Goal: Task Accomplishment & Management: Use online tool/utility

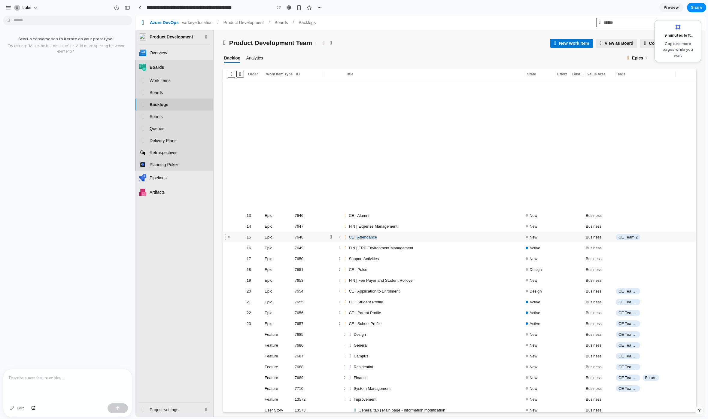
click at [368, 237] on link "CE | Attendance" at bounding box center [363, 237] width 29 height 5
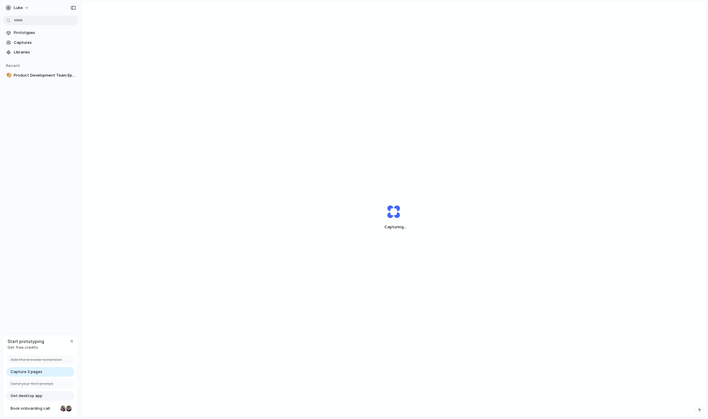
click at [476, 47] on div "Capturing ..." at bounding box center [393, 217] width 625 height 434
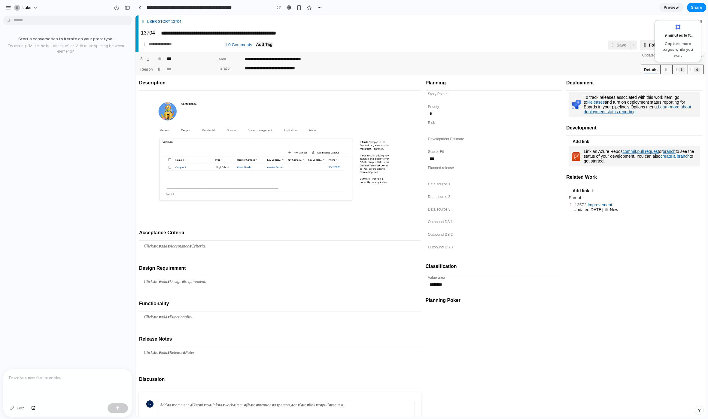
click at [81, 60] on div "Start a conversation to iterate on your prototype! Try asking: "Make the button…" at bounding box center [66, 193] width 132 height 351
click at [18, 9] on div "button" at bounding box center [17, 8] width 6 height 6
click at [30, 8] on div "Settings Invite members Change theme Sign out" at bounding box center [354, 209] width 708 height 419
click at [35, 8] on button "luke" at bounding box center [26, 8] width 29 height 10
click at [7, 8] on div "Settings Invite members Change theme Sign out" at bounding box center [354, 209] width 708 height 419
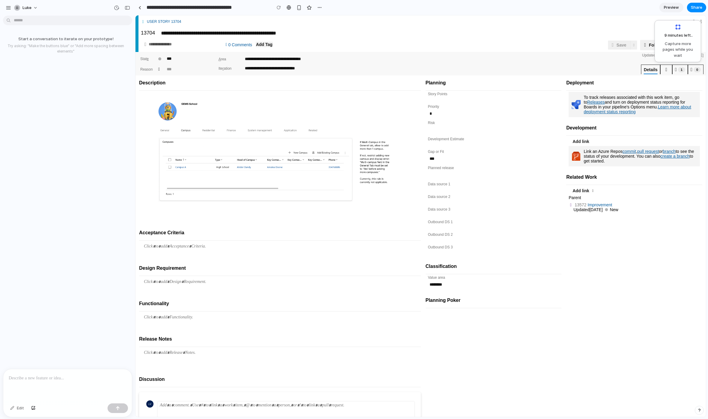
click at [7, 8] on div "button" at bounding box center [8, 7] width 5 height 5
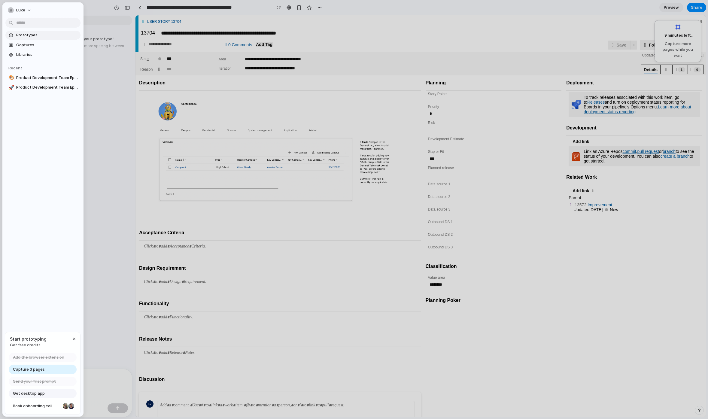
click at [30, 34] on span "Prototypes" at bounding box center [47, 35] width 62 height 6
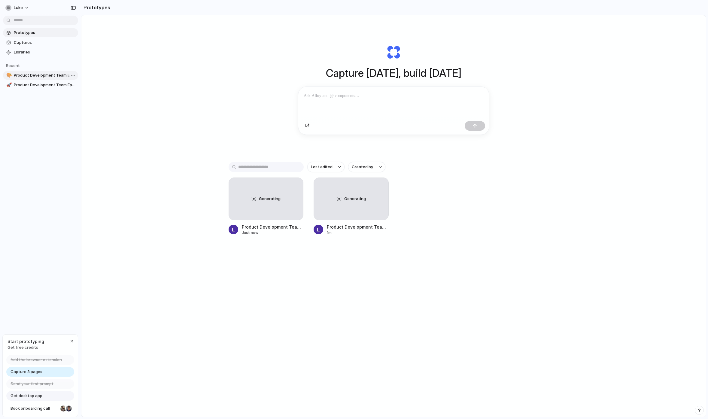
click at [51, 76] on span "Product Development Team Epics Backlog - Boards" at bounding box center [45, 75] width 62 height 6
click at [41, 88] on link "🚀 Product Development Team Epics Backlog - Boards" at bounding box center [40, 85] width 75 height 9
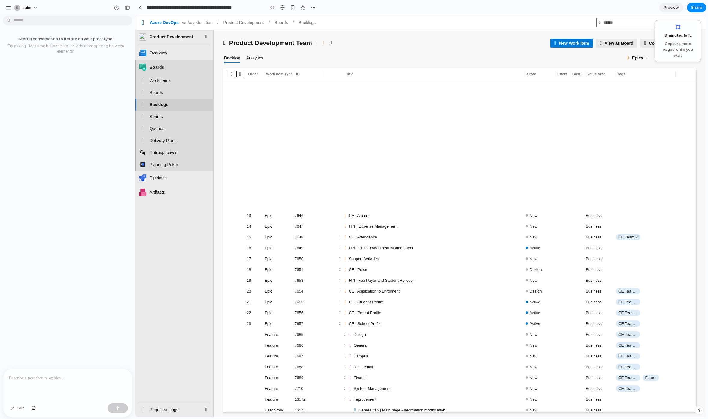
click at [688, 35] on span "8 minutes left ." at bounding box center [676, 35] width 32 height 6
click at [76, 42] on div "Start a conversation to iterate on your prototype! Try asking: "Make the button…" at bounding box center [66, 45] width 132 height 28
click at [99, 78] on div "Start a conversation to iterate on your prototype! Try asking: "Make the button…" at bounding box center [66, 193] width 132 height 351
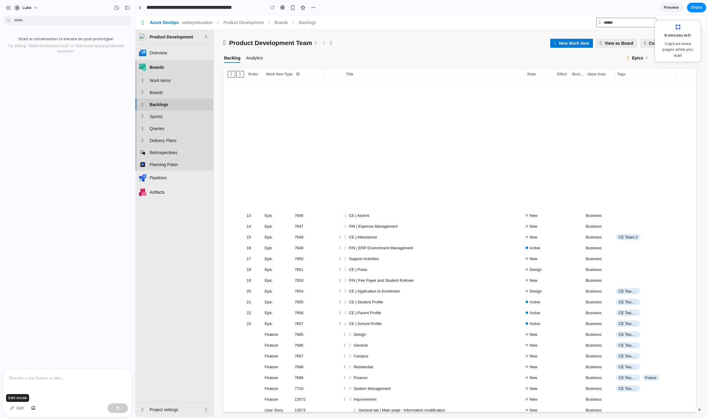
click at [14, 411] on div "Edit" at bounding box center [17, 409] width 20 height 10
click at [11, 408] on div "Edit" at bounding box center [17, 409] width 20 height 10
click at [31, 410] on button "button" at bounding box center [33, 409] width 10 height 10
click at [305, 212] on div "7646" at bounding box center [310, 216] width 30 height 8
click at [302, 213] on div "7646" at bounding box center [299, 215] width 9 height 5
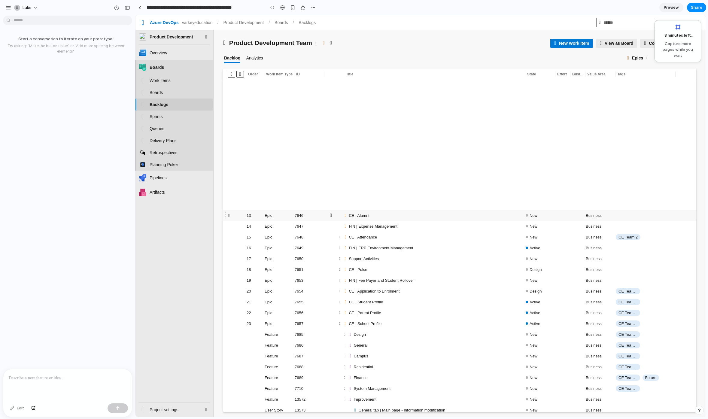
click at [299, 218] on div "7646" at bounding box center [310, 216] width 30 height 8
click at [300, 230] on td "7647" at bounding box center [310, 226] width 30 height 11
click at [301, 224] on div "7647" at bounding box center [299, 226] width 9 height 5
click at [232, 228] on button "Add: Feature" at bounding box center [229, 226] width 7 height 9
click at [230, 225] on span "Add: Feature" at bounding box center [228, 227] width 1 height 4
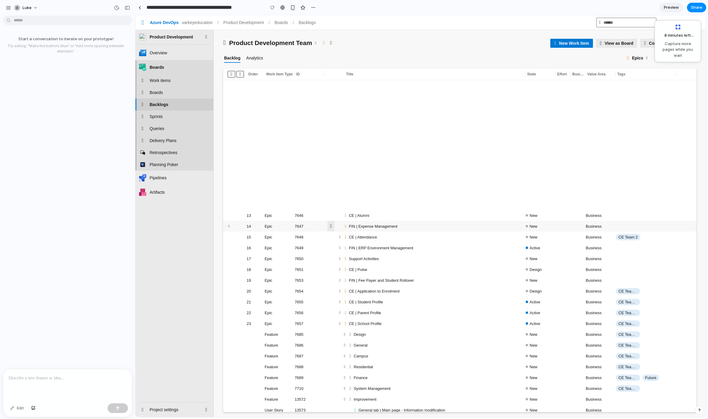
click at [330, 225] on span "More options" at bounding box center [331, 226] width 2 height 5
drag, startPoint x: 225, startPoint y: 226, endPoint x: 226, endPoint y: 212, distance: 14.5
click at [226, 212] on tbody "13 Epic 7646 CE | Alumni New 14" at bounding box center [459, 399] width 473 height 638
click at [229, 214] on span "Add: Feature" at bounding box center [228, 216] width 1 height 4
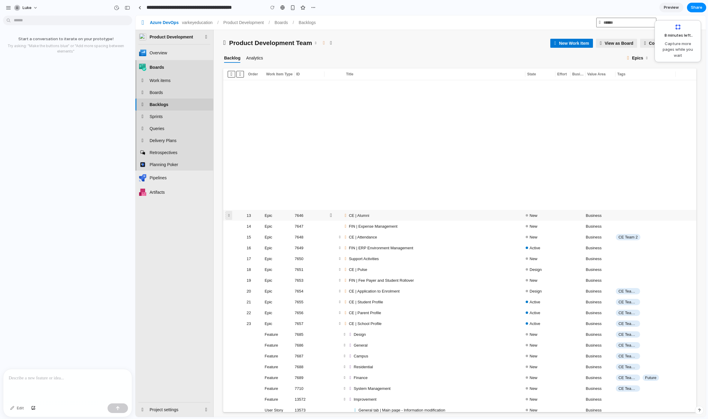
click at [229, 214] on span "Add: Feature" at bounding box center [228, 216] width 1 height 4
click at [100, 108] on div "Start a conversation to iterate on your prototype! Try asking: "Make the button…" at bounding box center [66, 193] width 132 height 351
click at [70, 90] on div "Start a conversation to iterate on your prototype! Try asking: "Make the button…" at bounding box center [66, 193] width 132 height 351
click at [66, 388] on div at bounding box center [67, 385] width 129 height 32
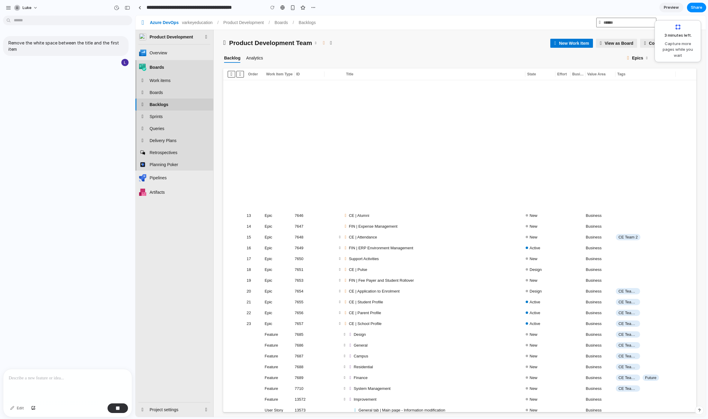
click at [109, 329] on div "Remove the white space between the title and the first item" at bounding box center [66, 193] width 132 height 351
click at [117, 411] on button "button" at bounding box center [118, 409] width 20 height 10
click at [331, 154] on table "Order Work Item Type" at bounding box center [459, 394] width 473 height 650
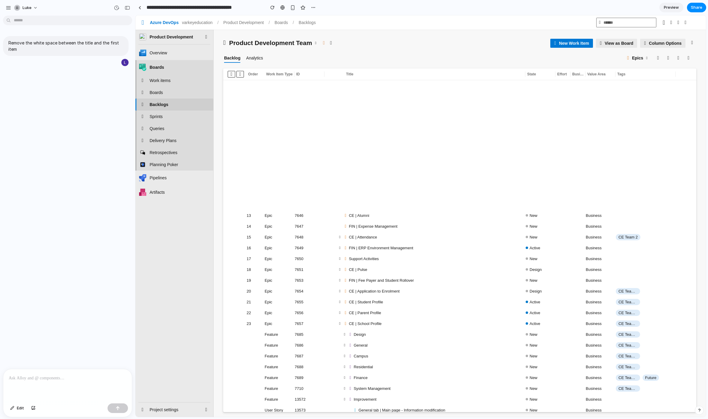
click at [430, 169] on table "Order Work Item Type" at bounding box center [459, 394] width 473 height 650
click at [59, 396] on div at bounding box center [67, 385] width 129 height 32
click at [21, 411] on span "Edit" at bounding box center [20, 408] width 7 height 6
drag, startPoint x: 264, startPoint y: 208, endPoint x: 328, endPoint y: 261, distance: 82.2
click at [328, 261] on div at bounding box center [421, 216] width 571 height 402
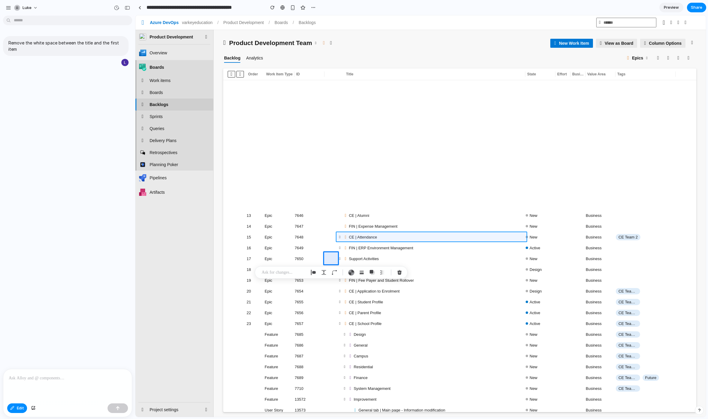
click at [364, 240] on div at bounding box center [421, 216] width 571 height 402
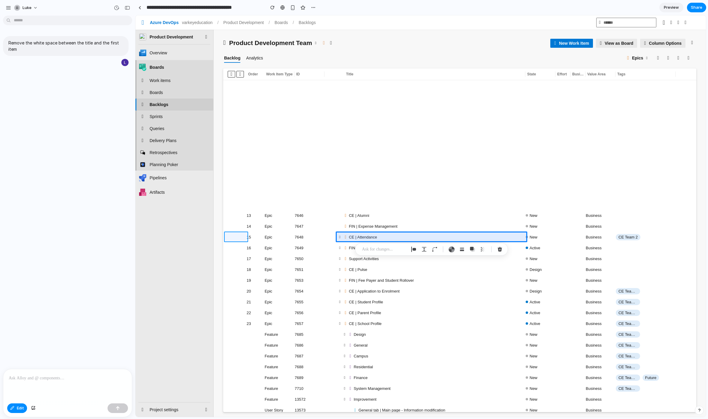
click at [254, 154] on div at bounding box center [421, 216] width 571 height 402
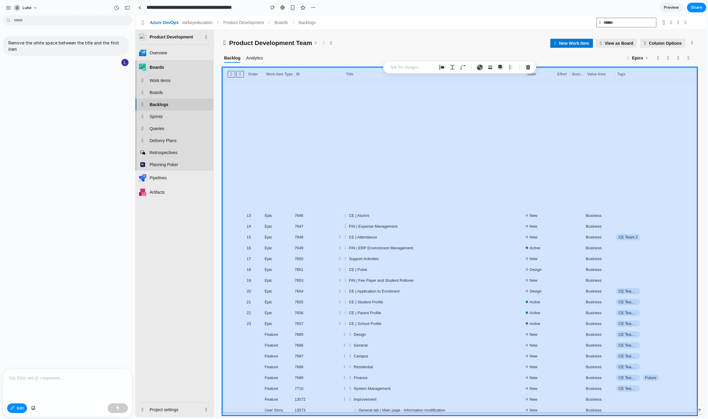
click at [276, 151] on div at bounding box center [421, 216] width 571 height 402
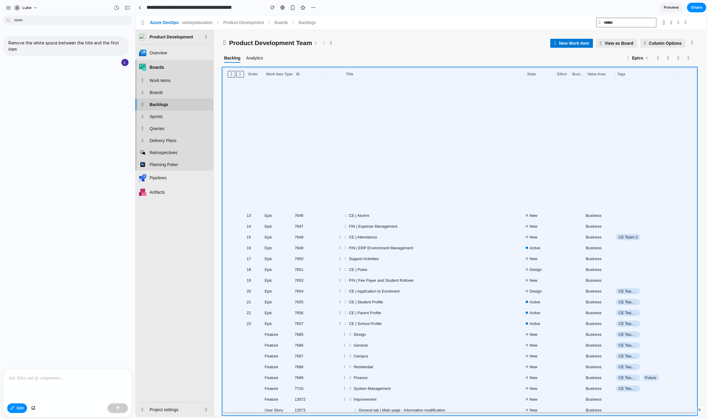
click at [295, 154] on div at bounding box center [421, 216] width 571 height 402
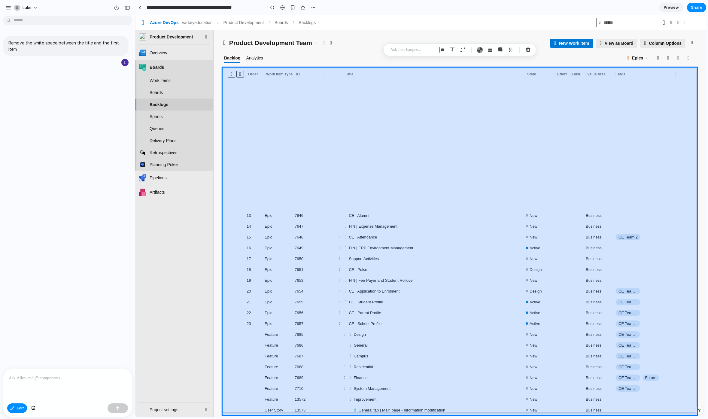
click at [295, 154] on div at bounding box center [421, 216] width 571 height 402
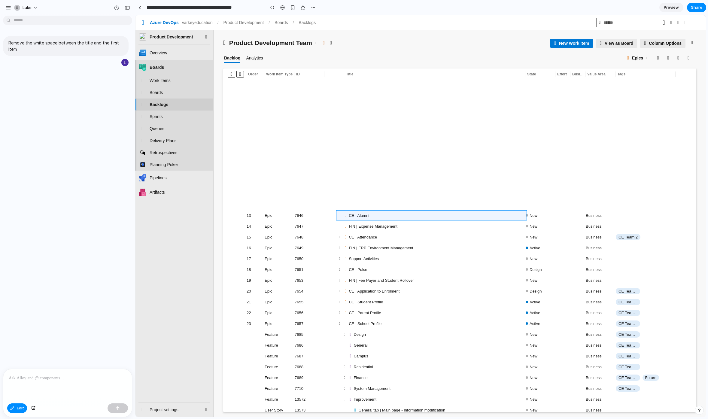
drag, startPoint x: 236, startPoint y: 211, endPoint x: 510, endPoint y: 216, distance: 273.8
click at [510, 216] on div at bounding box center [421, 216] width 571 height 402
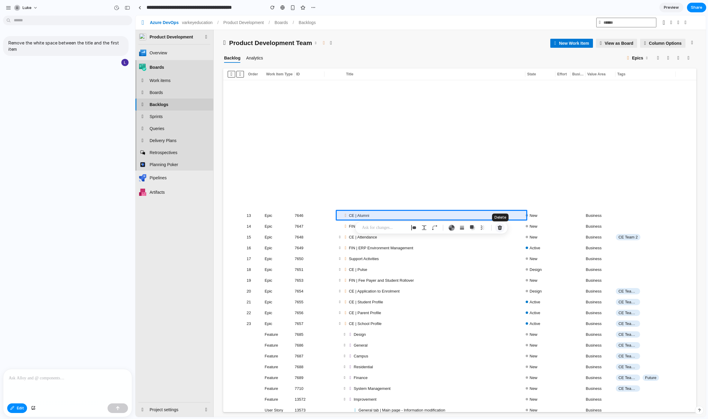
click at [501, 229] on div "button" at bounding box center [499, 227] width 5 height 5
click at [500, 228] on div "button" at bounding box center [499, 227] width 5 height 5
click at [258, 221] on div at bounding box center [421, 216] width 571 height 402
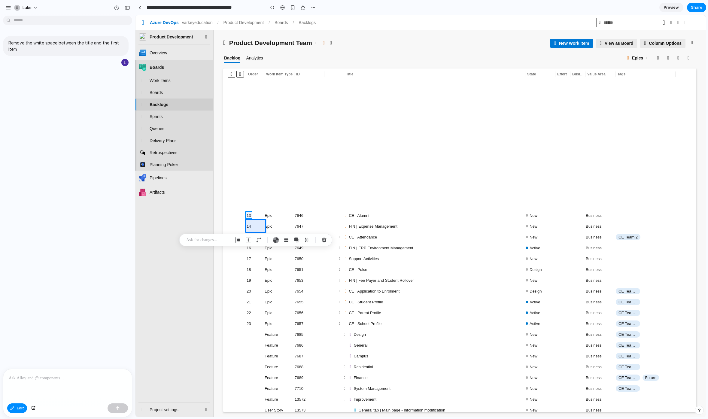
click at [247, 214] on div at bounding box center [421, 216] width 571 height 402
click at [349, 227] on div "button" at bounding box center [351, 226] width 5 height 5
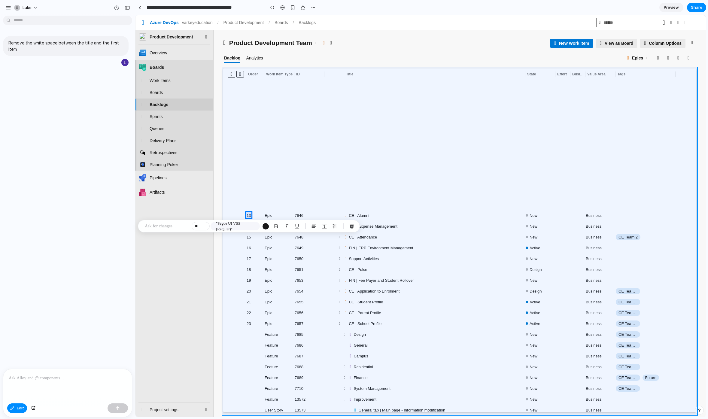
click at [239, 126] on div at bounding box center [421, 216] width 571 height 402
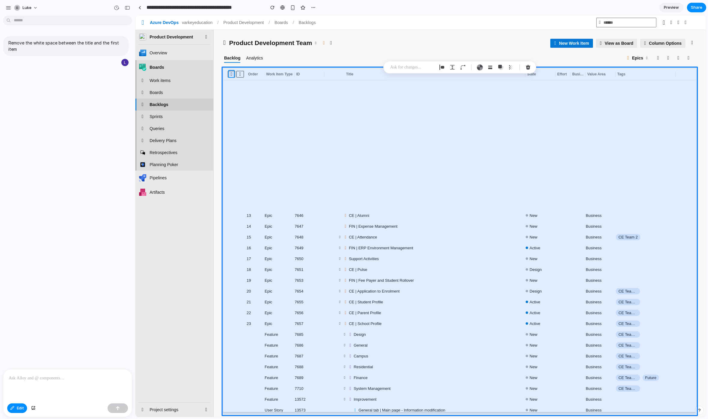
click at [233, 74] on div at bounding box center [421, 216] width 571 height 402
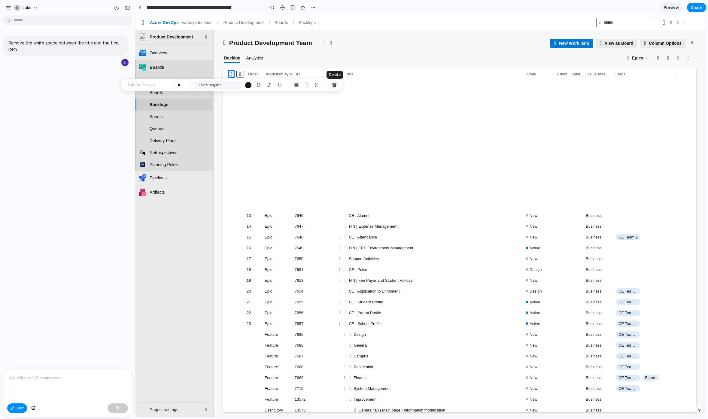
click at [334, 87] on div "button" at bounding box center [334, 84] width 5 height 5
click at [317, 84] on div "button" at bounding box center [317, 84] width 5 height 5
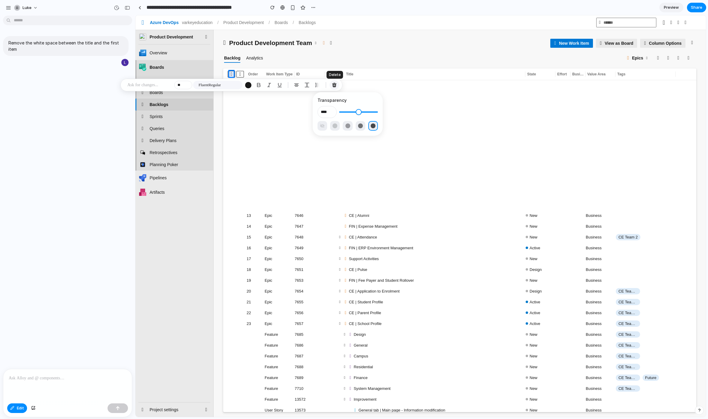
click at [333, 86] on div "button" at bounding box center [334, 84] width 5 height 5
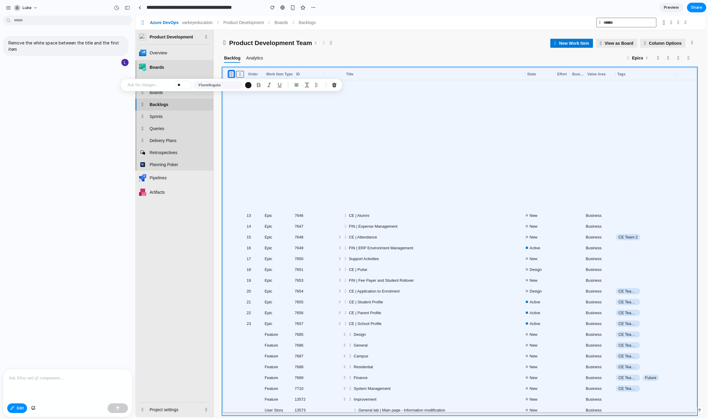
click at [246, 117] on div at bounding box center [421, 216] width 571 height 402
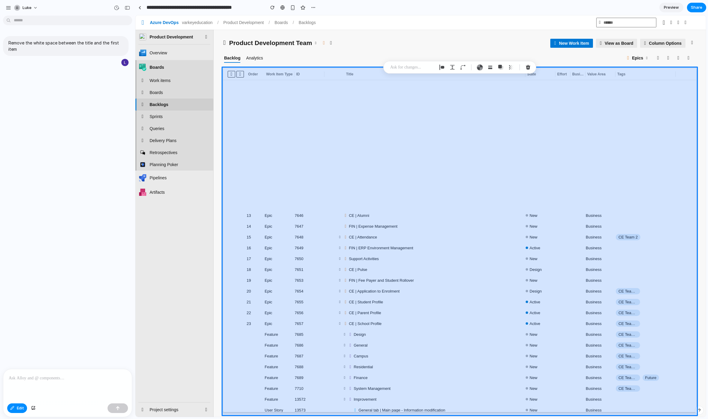
click at [266, 163] on div at bounding box center [421, 216] width 571 height 402
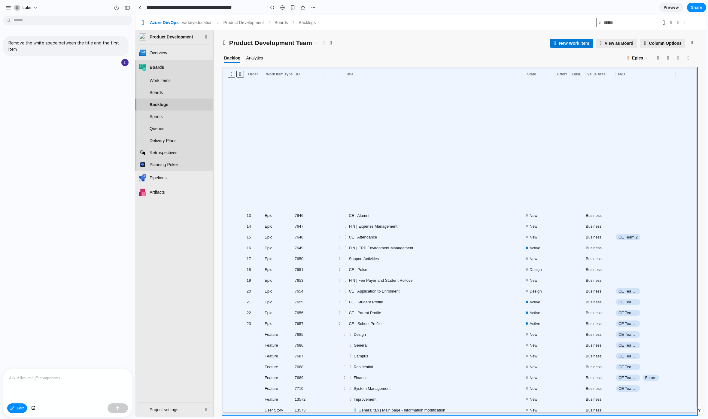
click at [287, 157] on div at bounding box center [421, 216] width 571 height 402
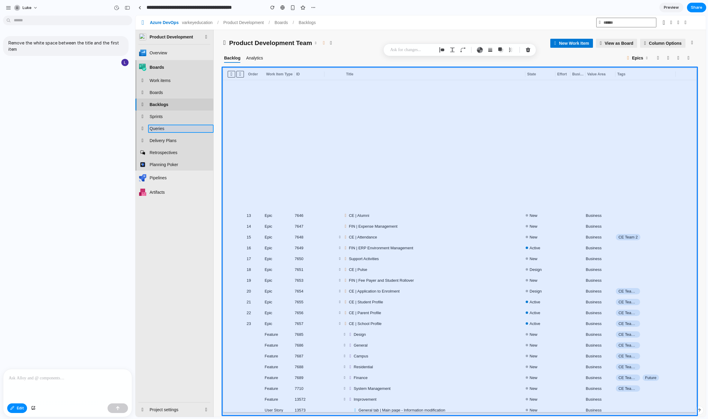
click at [180, 126] on div at bounding box center [421, 216] width 571 height 402
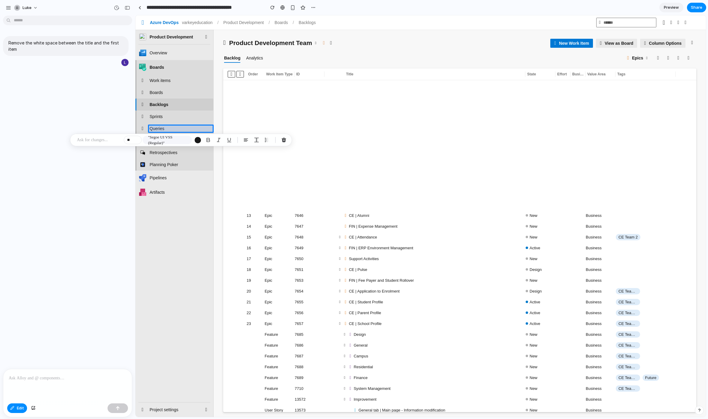
click at [41, 382] on p at bounding box center [68, 378] width 118 height 7
click at [15, 50] on p "Remove the white space between the title and the first item" at bounding box center [65, 46] width 115 height 13
drag, startPoint x: 18, startPoint y: 50, endPoint x: 0, endPoint y: 34, distance: 23.4
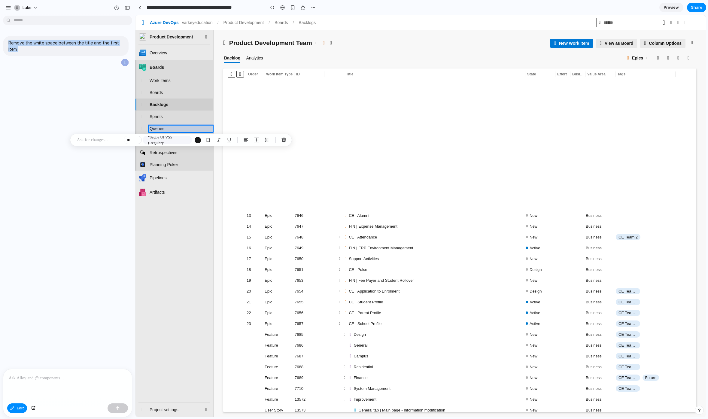
click at [0, 34] on div "Remove the white space between the title and the first item" at bounding box center [66, 48] width 132 height 35
copy div "Remove the white space between the title and the first item"
click at [46, 380] on p at bounding box center [68, 378] width 118 height 7
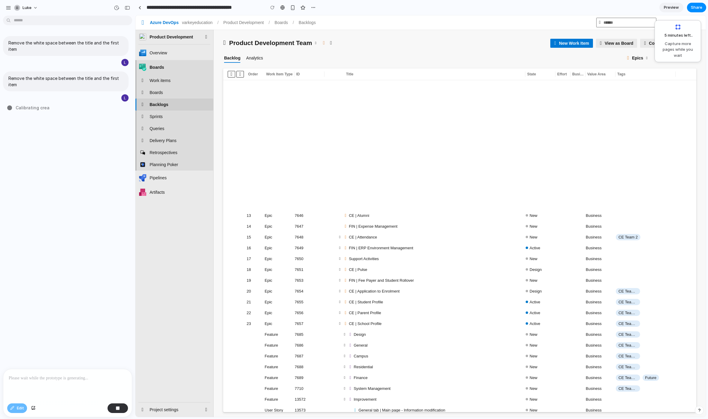
drag, startPoint x: 277, startPoint y: 121, endPoint x: 463, endPoint y: 135, distance: 185.6
click at [463, 135] on table "Order Work Item Type" at bounding box center [459, 394] width 473 height 650
click at [458, 178] on table "Order Work Item Type" at bounding box center [459, 394] width 473 height 650
click at [334, 132] on table "Order Work Item Type" at bounding box center [459, 394] width 473 height 650
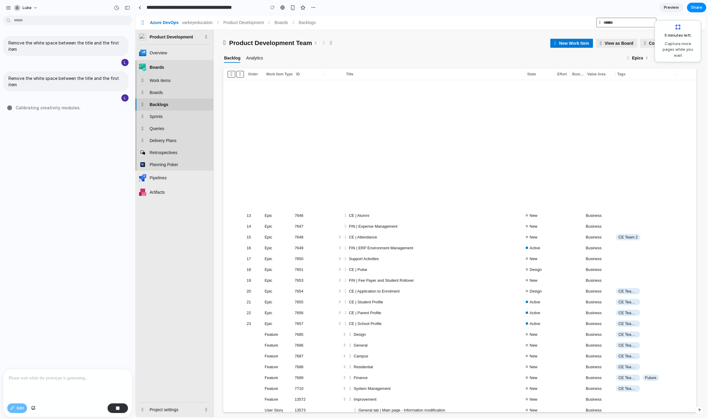
click at [334, 132] on table "Order Work Item Type" at bounding box center [459, 394] width 473 height 650
click at [67, 203] on div "Remove the white space between the title and the first item Remove the white sp…" at bounding box center [66, 193] width 132 height 351
click at [79, 394] on div at bounding box center [67, 385] width 129 height 32
click at [17, 410] on div "Edit" at bounding box center [17, 409] width 20 height 10
click at [25, 307] on div "Remove the white space between the title and the first item Remove the white sp…" at bounding box center [66, 193] width 132 height 351
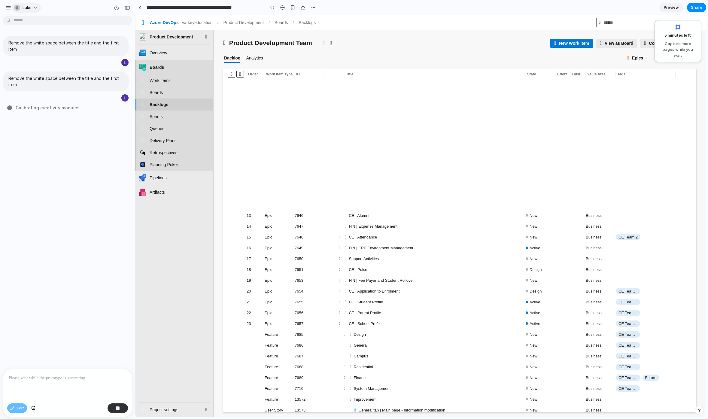
click at [15, 8] on div "button" at bounding box center [17, 8] width 6 height 6
click at [11, 7] on div "Settings Invite members Change theme Sign out" at bounding box center [354, 209] width 708 height 419
click at [10, 7] on div "button" at bounding box center [8, 7] width 5 height 5
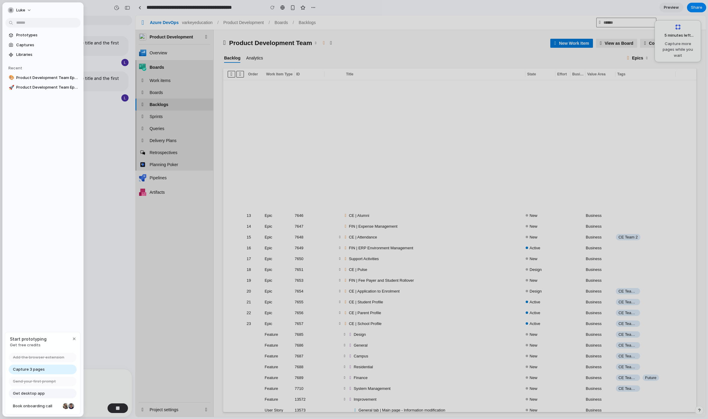
click at [10, 7] on div "luke" at bounding box center [16, 10] width 17 height 6
click at [10, 7] on div "Settings Invite members Change theme Sign out" at bounding box center [354, 209] width 708 height 419
